Goal: Task Accomplishment & Management: Manage account settings

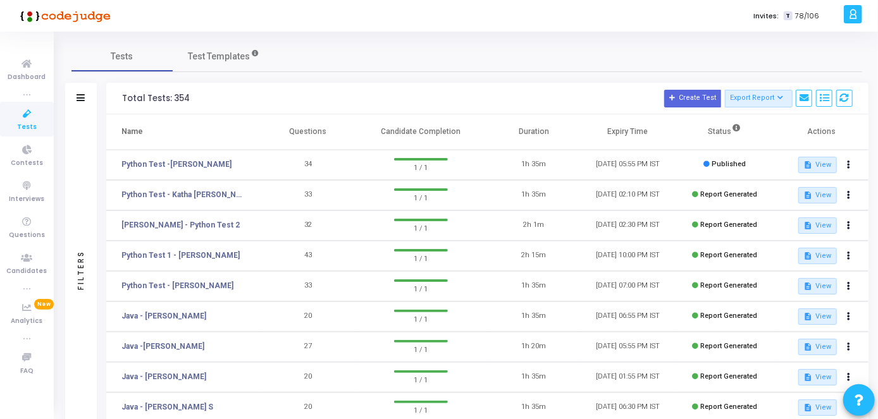
click at [849, 176] on td "description View" at bounding box center [822, 165] width 94 height 30
click at [848, 166] on icon at bounding box center [849, 165] width 3 height 6
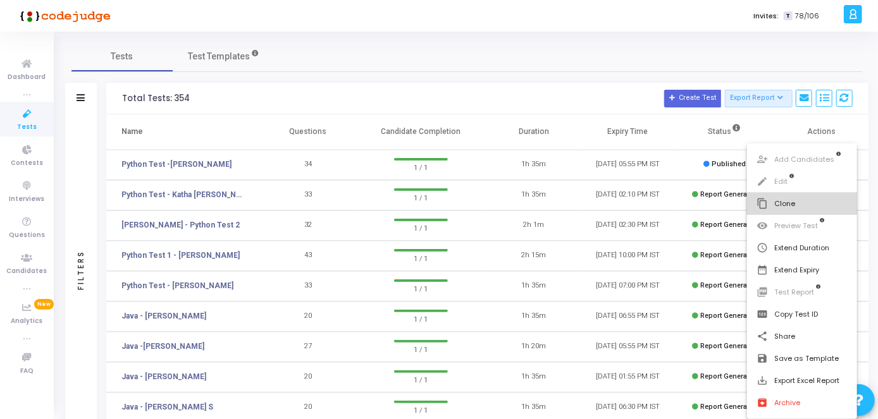
click at [802, 206] on button "content_copy Clone" at bounding box center [802, 204] width 111 height 22
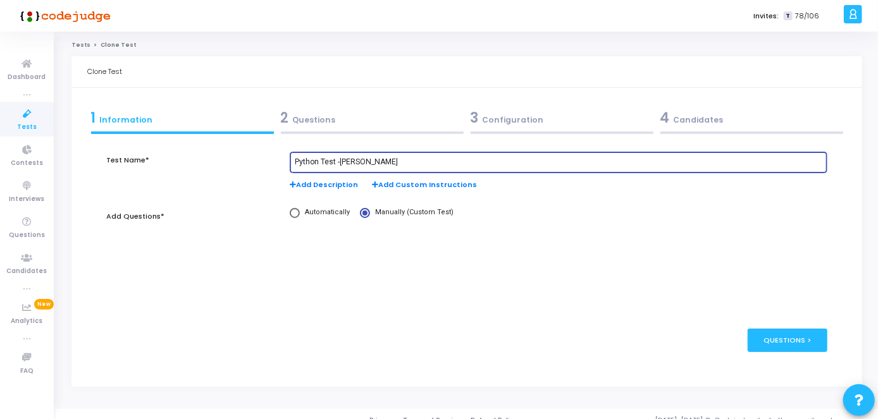
click at [388, 164] on input "Python Test -[PERSON_NAME]" at bounding box center [559, 162] width 528 height 9
paste input "Prasad Bolligarla"
type input "Python Test -Prasad Bolligarla"
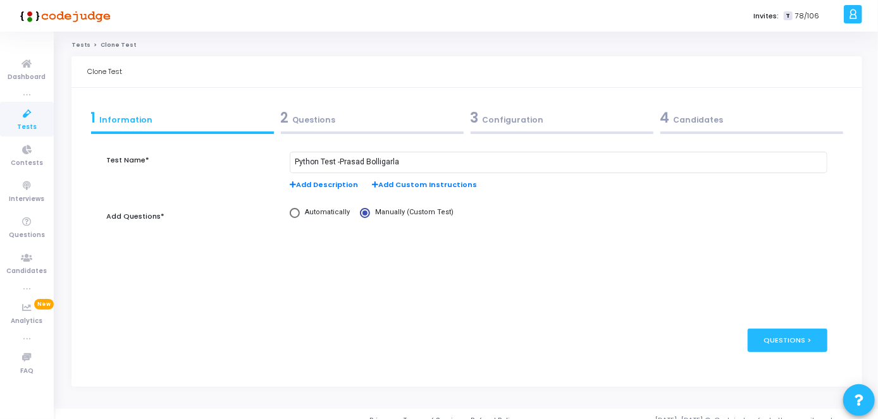
click at [401, 125] on div "2 Questions" at bounding box center [372, 118] width 183 height 21
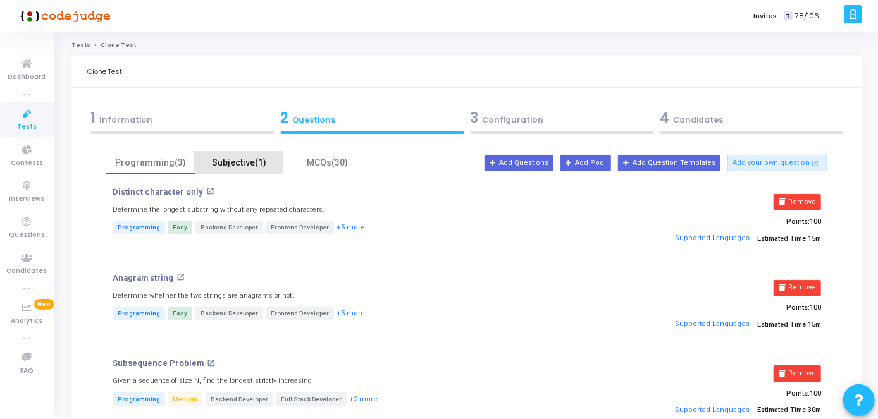
click at [276, 160] on div "Subjective(1)" at bounding box center [239, 163] width 89 height 22
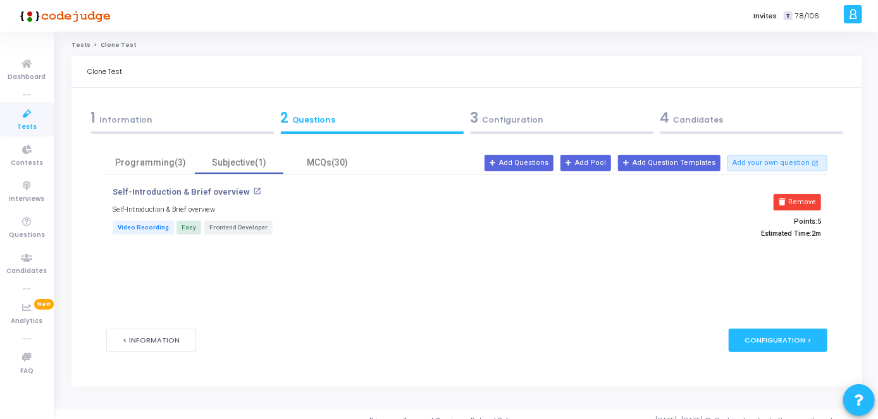
click at [513, 121] on div "3 Configuration" at bounding box center [562, 118] width 183 height 21
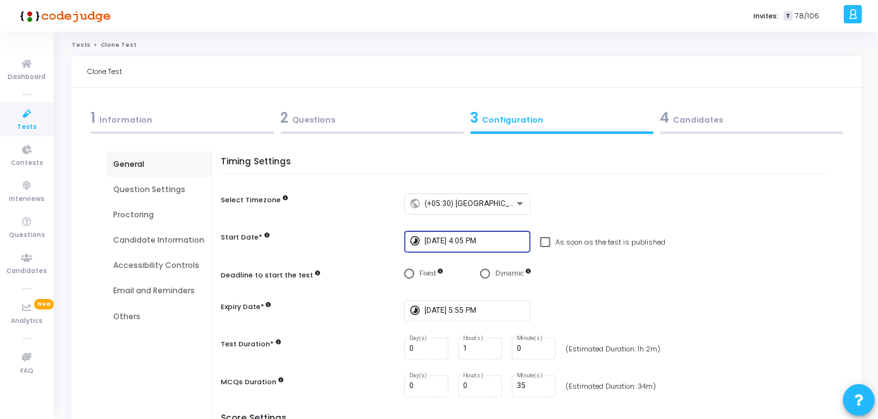
click at [476, 240] on input "[DATE] 4:05 PM" at bounding box center [475, 241] width 101 height 9
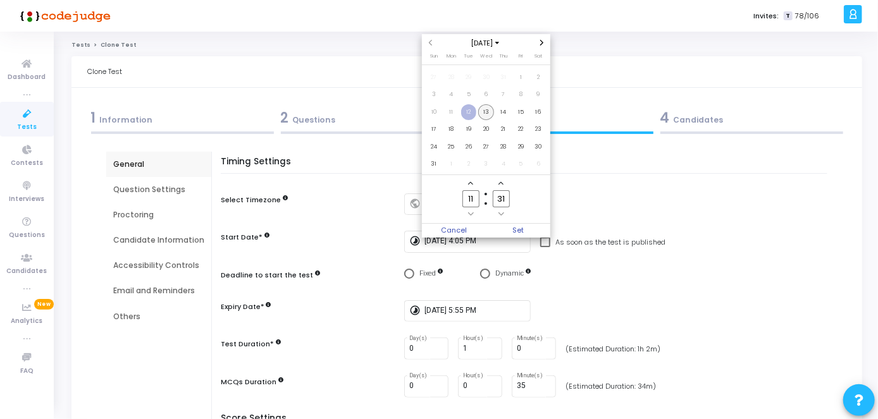
click at [489, 118] on span "13" at bounding box center [486, 112] width 16 height 16
click at [474, 199] on input "11" at bounding box center [470, 198] width 16 height 17
type input "12"
click at [502, 197] on input "31" at bounding box center [501, 198] width 16 height 17
type input "3"
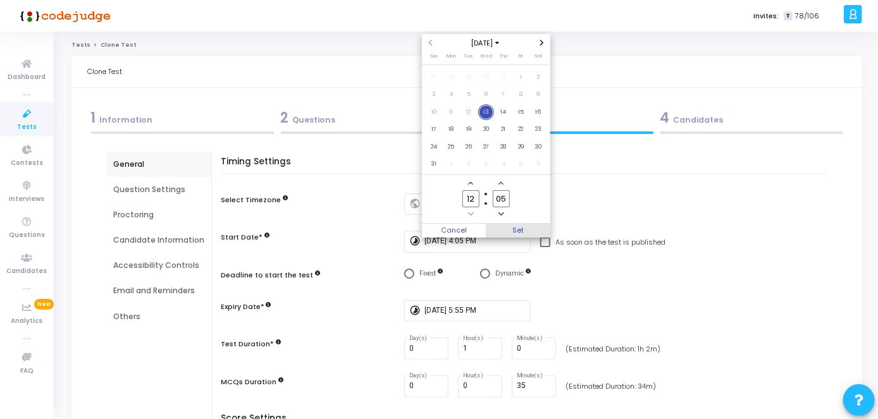
type input "05"
click at [511, 229] on span "Set" at bounding box center [518, 231] width 65 height 14
type input "[DATE] 12:05 PM"
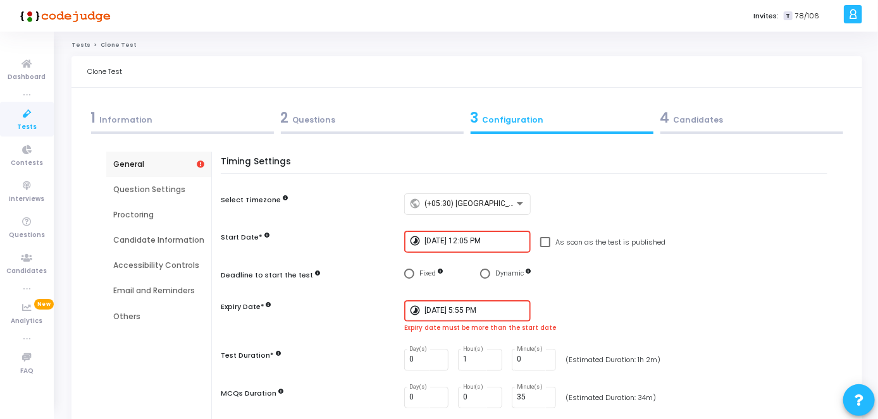
click at [445, 310] on input "[DATE] 5:55 PM" at bounding box center [475, 311] width 101 height 9
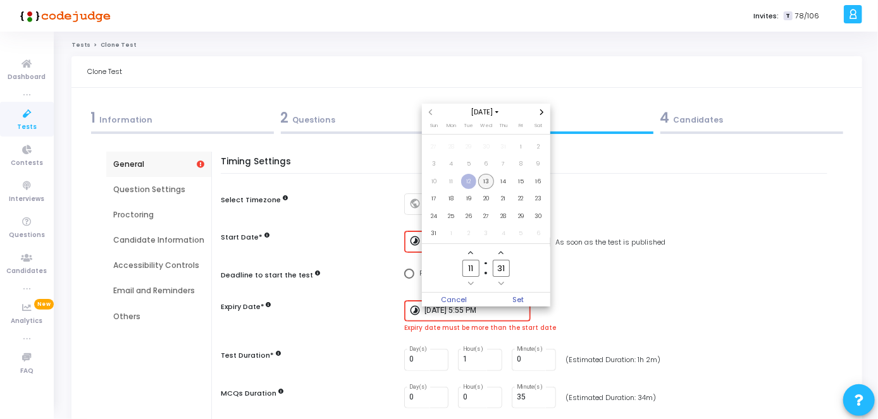
click at [486, 182] on span "13" at bounding box center [486, 182] width 16 height 16
click at [474, 269] on input "11" at bounding box center [470, 268] width 16 height 17
type input "14"
click at [506, 271] on input "31" at bounding box center [501, 268] width 16 height 17
type input "3"
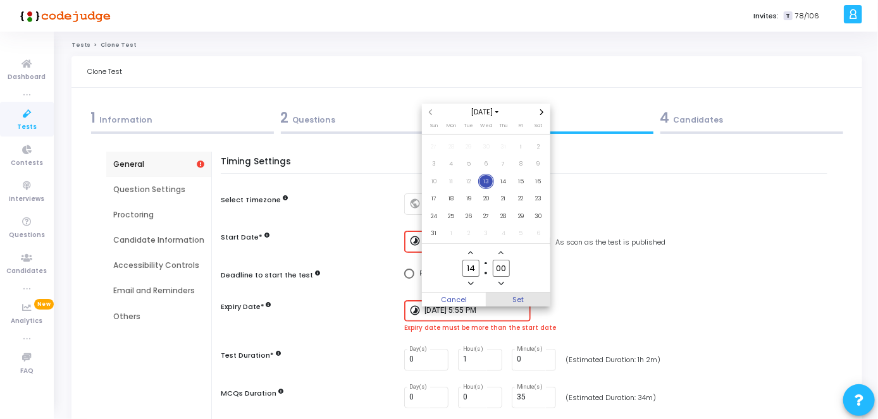
type input "00"
click at [530, 299] on span "Set" at bounding box center [518, 300] width 65 height 14
type input "[DATE] 2:00 PM"
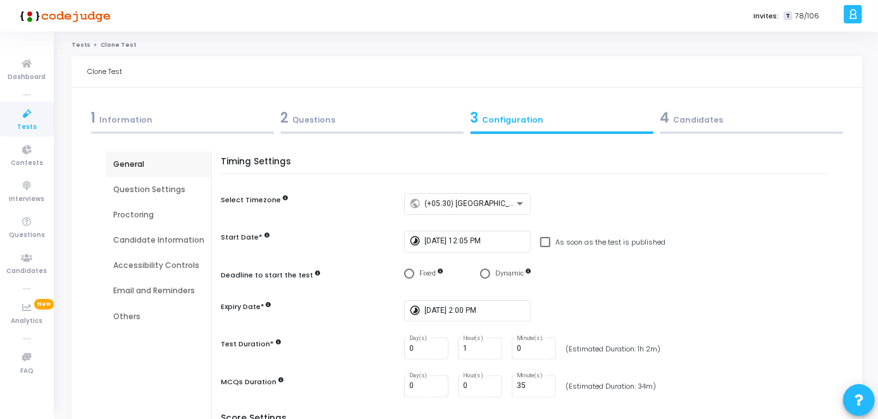
click at [339, 115] on div "2 Questions" at bounding box center [372, 118] width 183 height 21
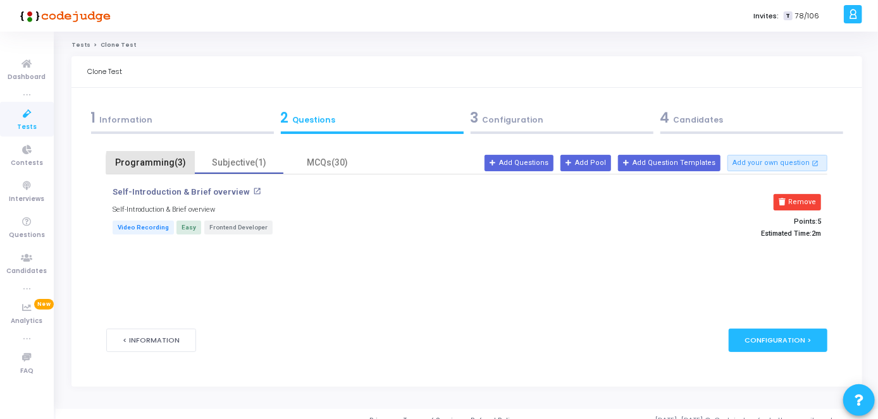
click at [168, 164] on div "Programming(3)" at bounding box center [150, 162] width 73 height 13
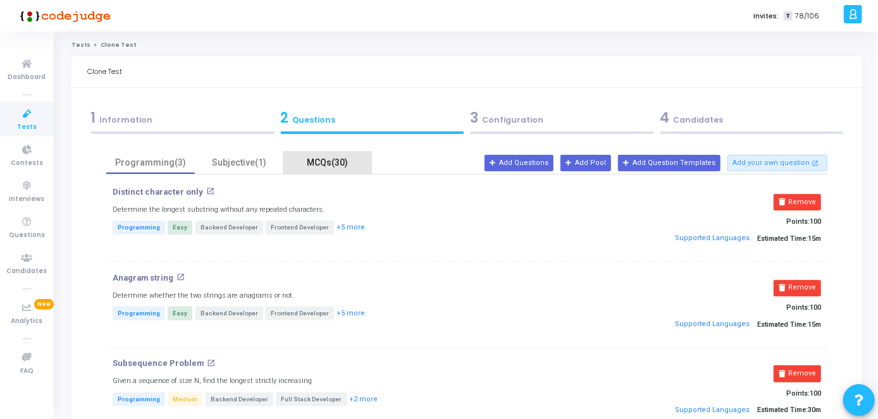
click at [343, 157] on div "MCQs(30)" at bounding box center [327, 162] width 73 height 13
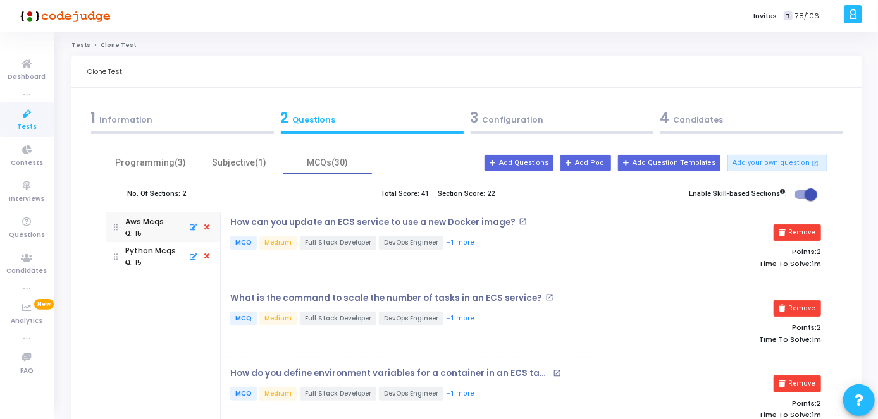
click at [524, 125] on div "3 Configuration" at bounding box center [562, 118] width 183 height 21
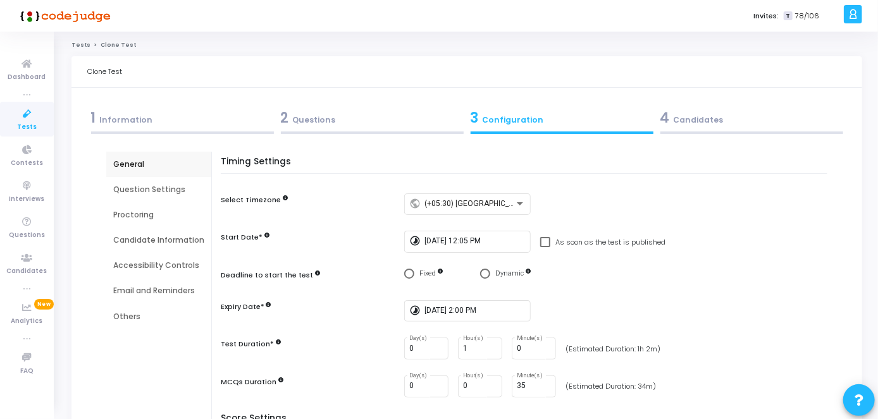
click at [704, 111] on div "4 Candidates" at bounding box center [752, 118] width 183 height 21
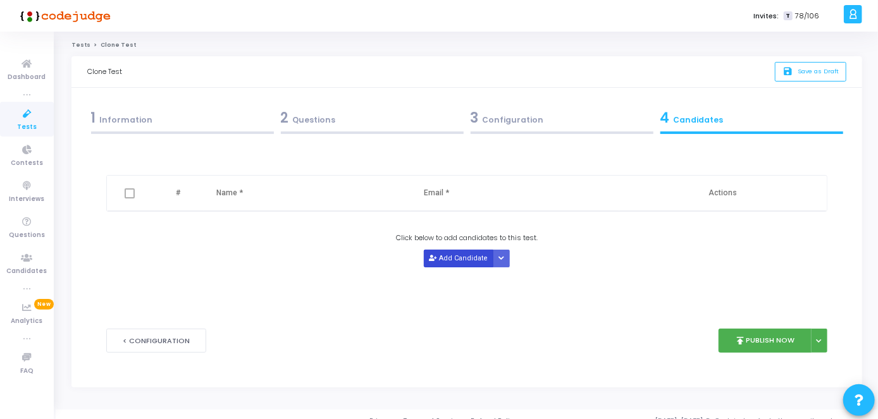
click at [458, 256] on button "Add Candidate" at bounding box center [459, 258] width 70 height 17
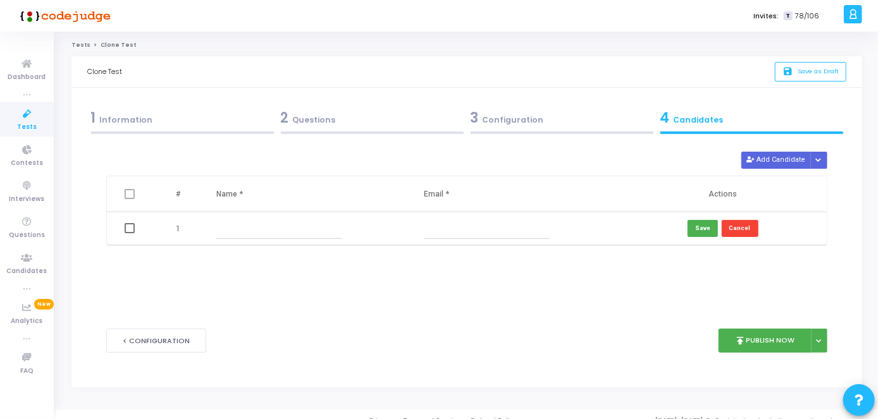
click at [333, 230] on input "text" at bounding box center [279, 228] width 126 height 21
paste input "Prasad Bolligarla"
type input "Prasad Bolligarla"
click at [466, 225] on input "text" at bounding box center [487, 228] width 126 height 21
paste input "[EMAIL_ADDRESS][DOMAIN_NAME]"
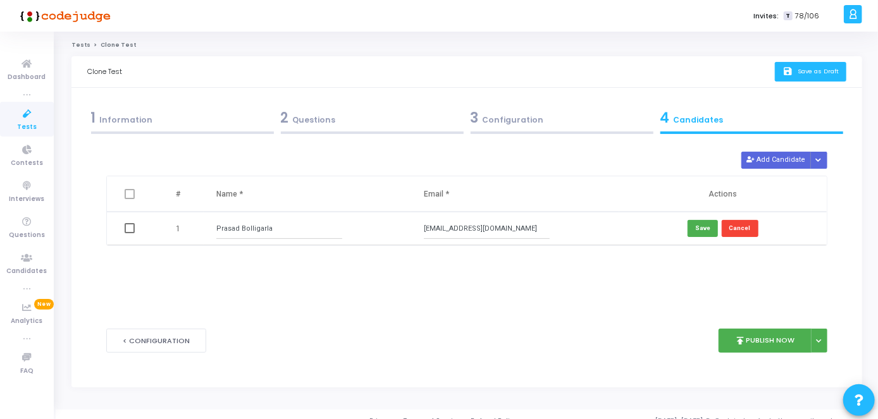
type input "[EMAIL_ADDRESS][DOMAIN_NAME]"
click at [800, 78] on button "save Save as Draft" at bounding box center [810, 72] width 71 height 20
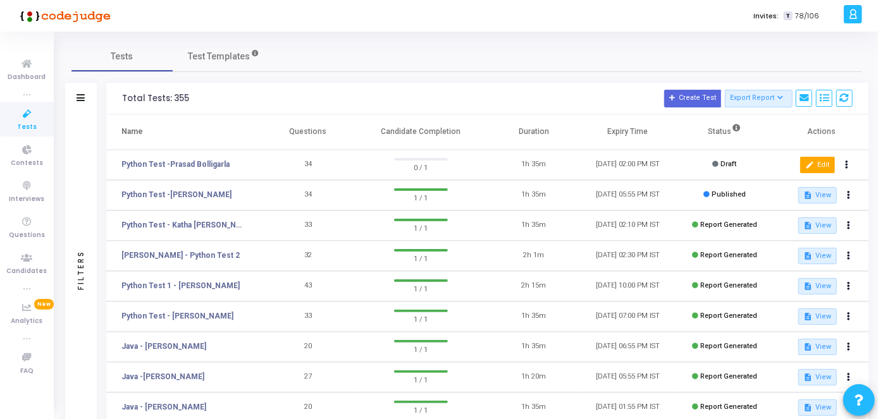
click at [828, 159] on button "edit Edit" at bounding box center [817, 165] width 35 height 16
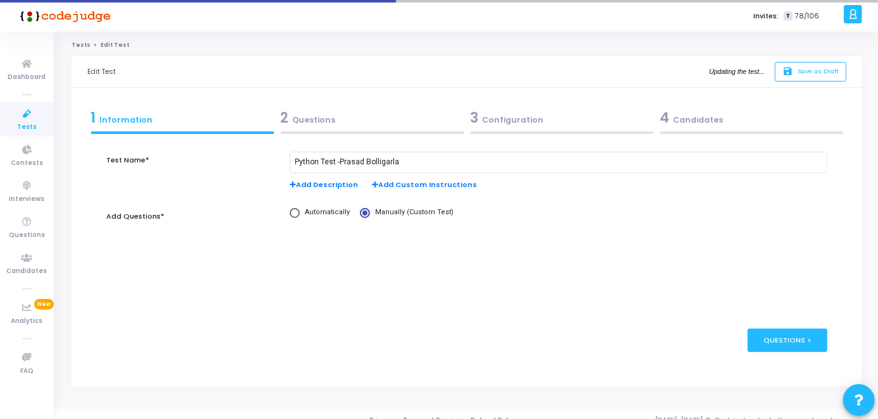
click at [743, 121] on div "4 Candidates" at bounding box center [752, 118] width 183 height 21
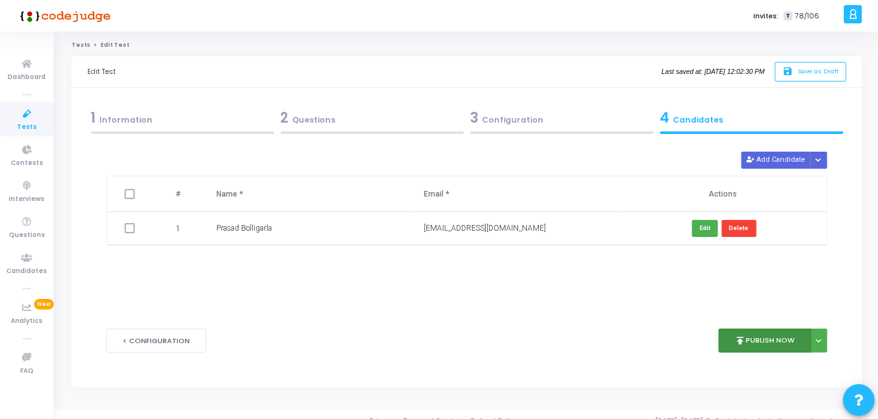
click at [764, 340] on button "publish Publish Now" at bounding box center [765, 341] width 93 height 25
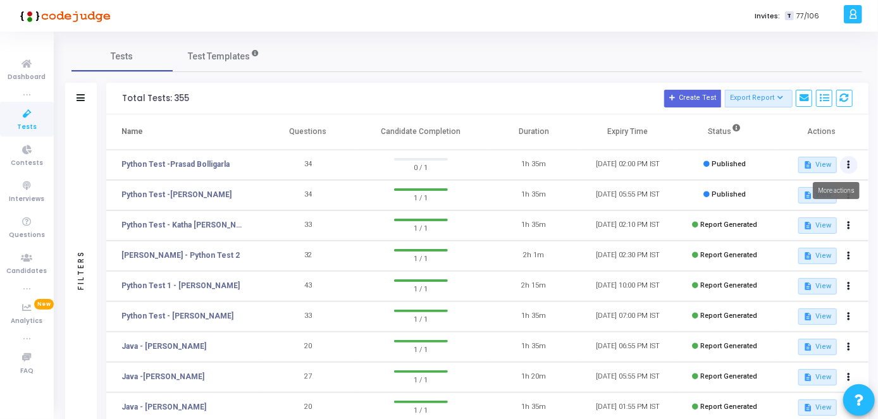
click at [846, 164] on button at bounding box center [849, 165] width 18 height 18
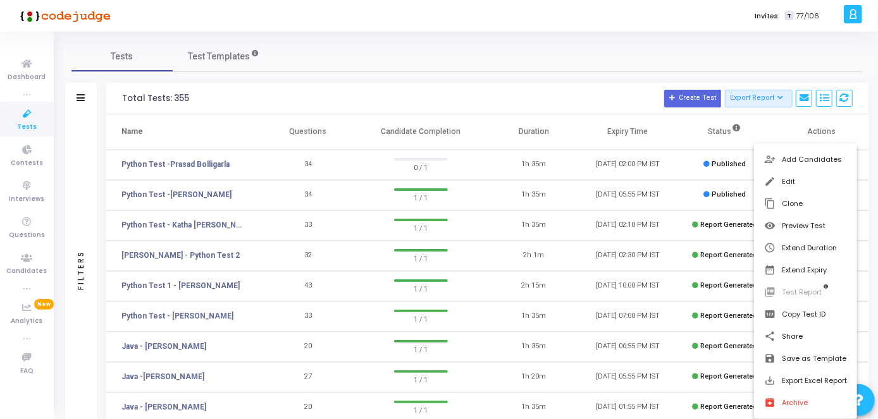
click at [855, 128] on div at bounding box center [439, 209] width 878 height 419
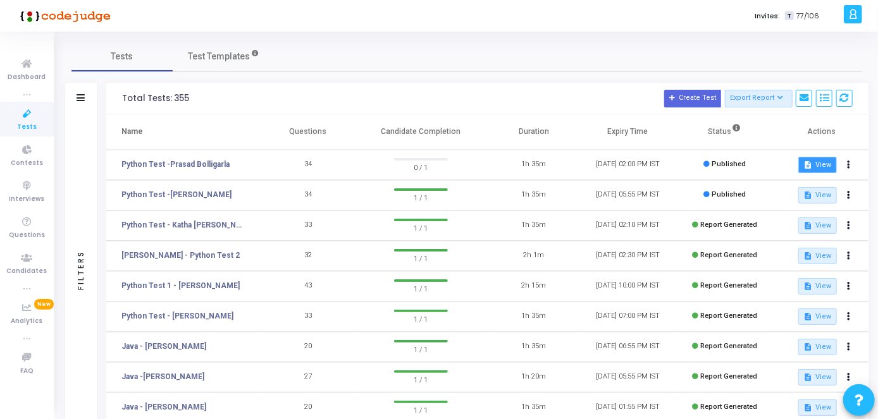
click at [823, 167] on button "description View" at bounding box center [817, 165] width 39 height 16
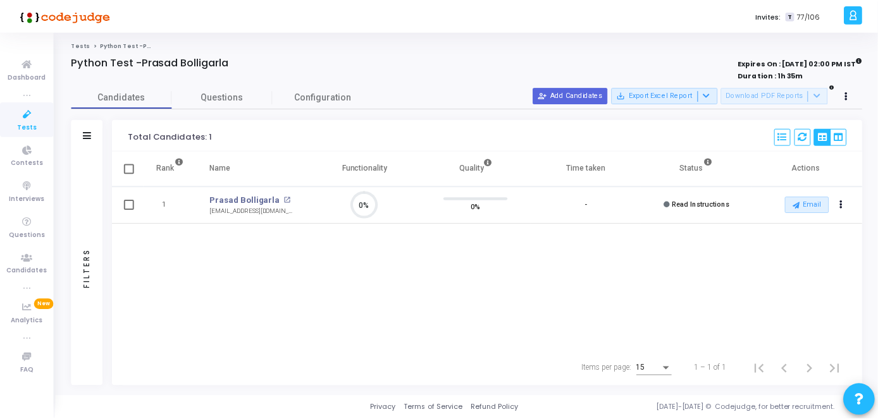
scroll to position [27, 32]
click at [28, 125] on span "Tests" at bounding box center [27, 127] width 20 height 11
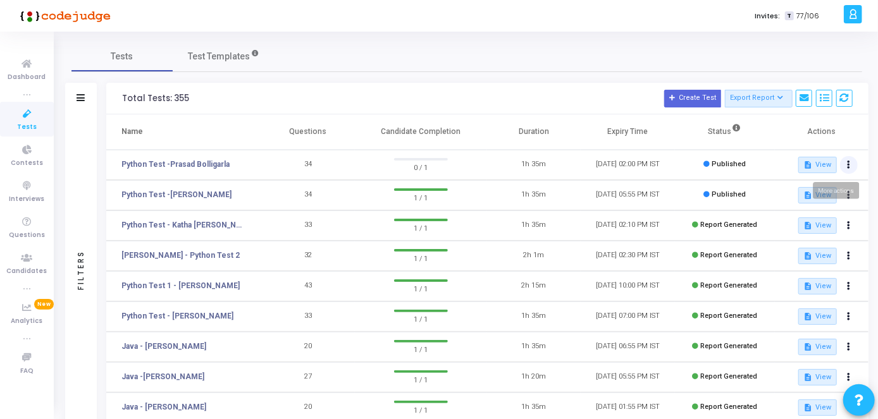
click at [848, 166] on icon at bounding box center [849, 165] width 3 height 6
